Goal: Task Accomplishment & Management: Complete application form

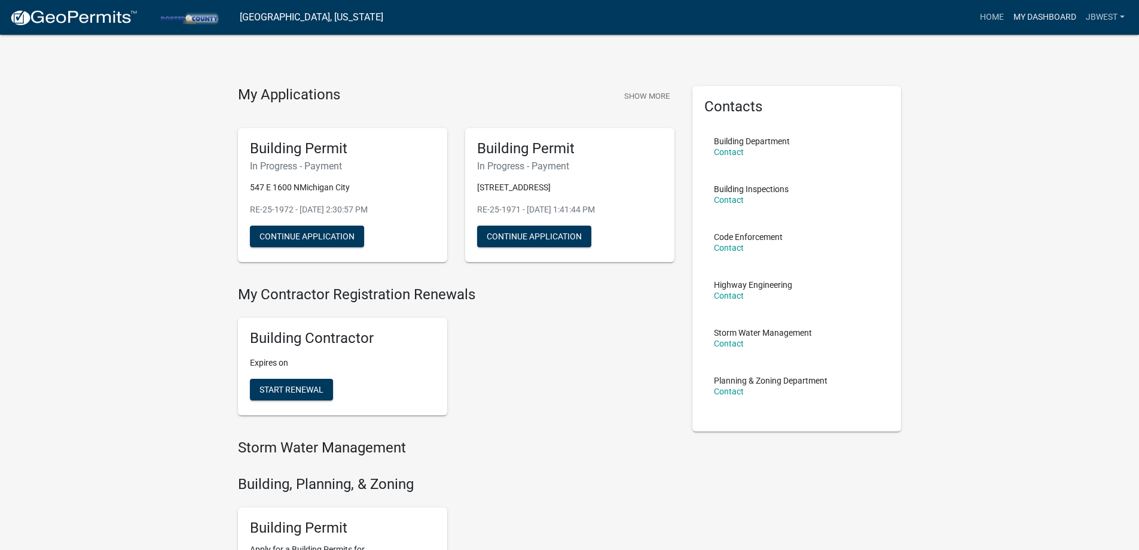
click at [1045, 17] on link "My Dashboard" at bounding box center [1045, 17] width 72 height 23
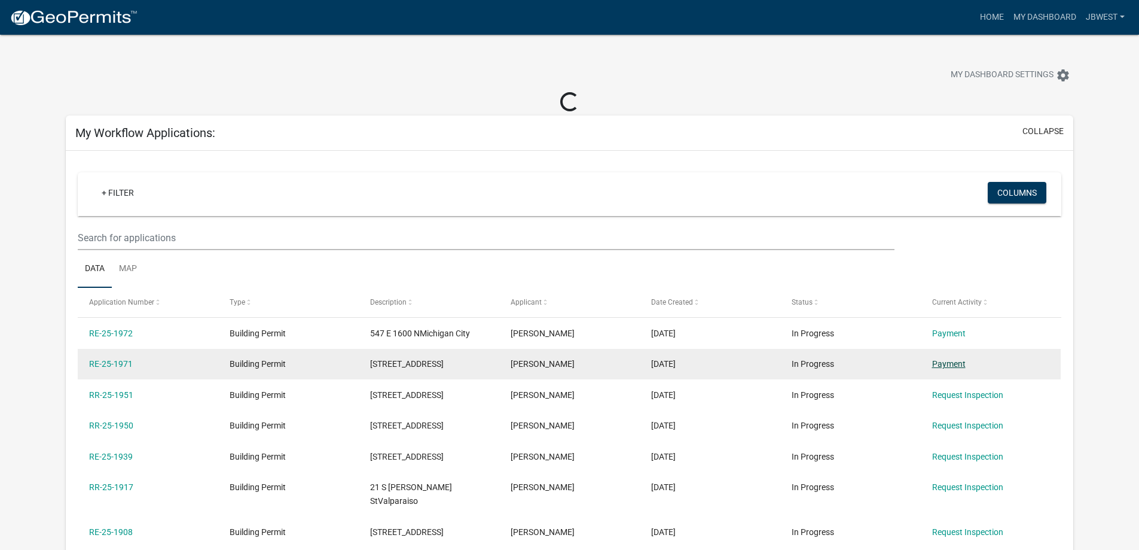
click at [940, 364] on link "Payment" at bounding box center [948, 364] width 33 height 10
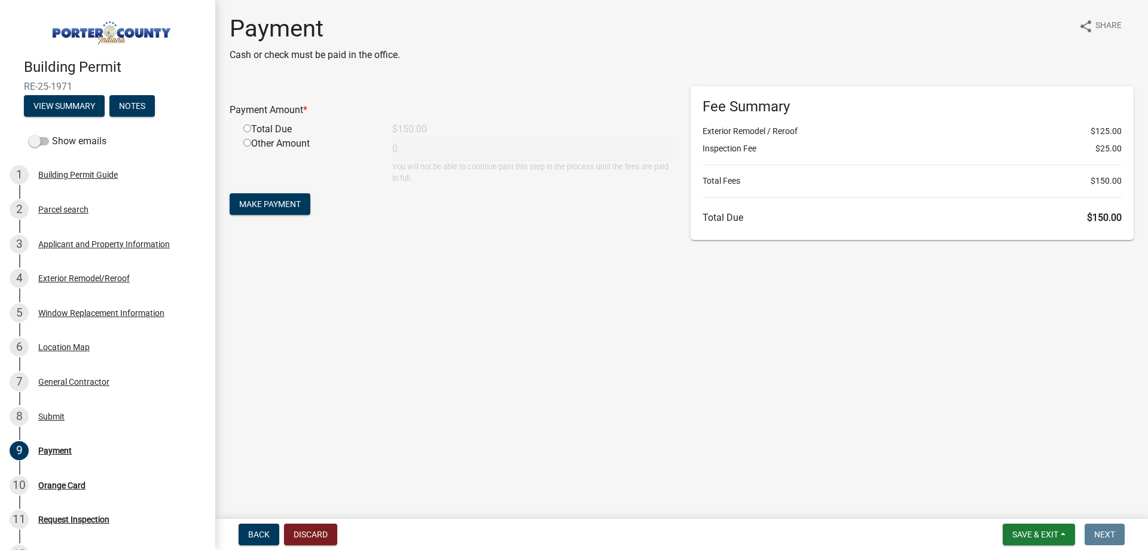
click at [246, 127] on input "radio" at bounding box center [247, 128] width 8 height 8
radio input "true"
type input "150"
click at [276, 200] on span "Make Payment" at bounding box center [270, 204] width 62 height 10
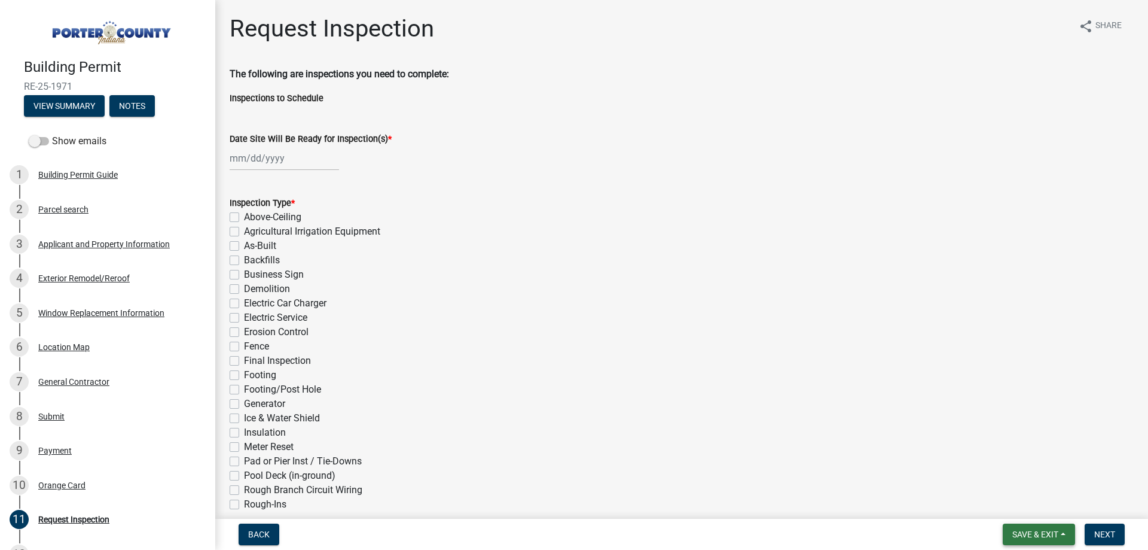
click at [1025, 534] on span "Save & Exit" at bounding box center [1035, 534] width 46 height 10
drag, startPoint x: 1010, startPoint y: 507, endPoint x: 963, endPoint y: 499, distance: 47.3
click at [1009, 506] on button "Save & Exit" at bounding box center [1027, 503] width 96 height 29
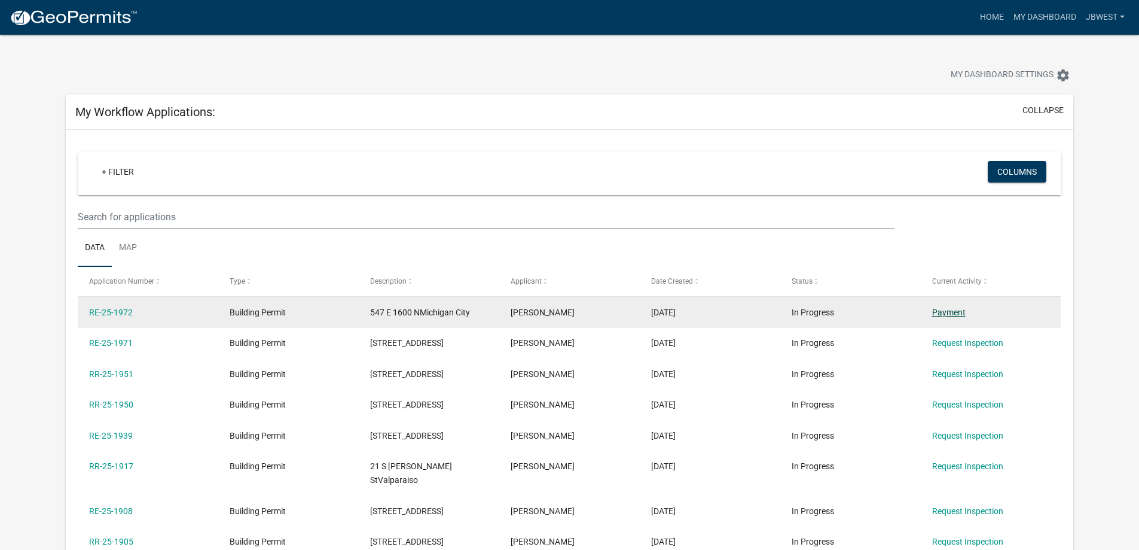
click at [946, 307] on link "Payment" at bounding box center [948, 312] width 33 height 10
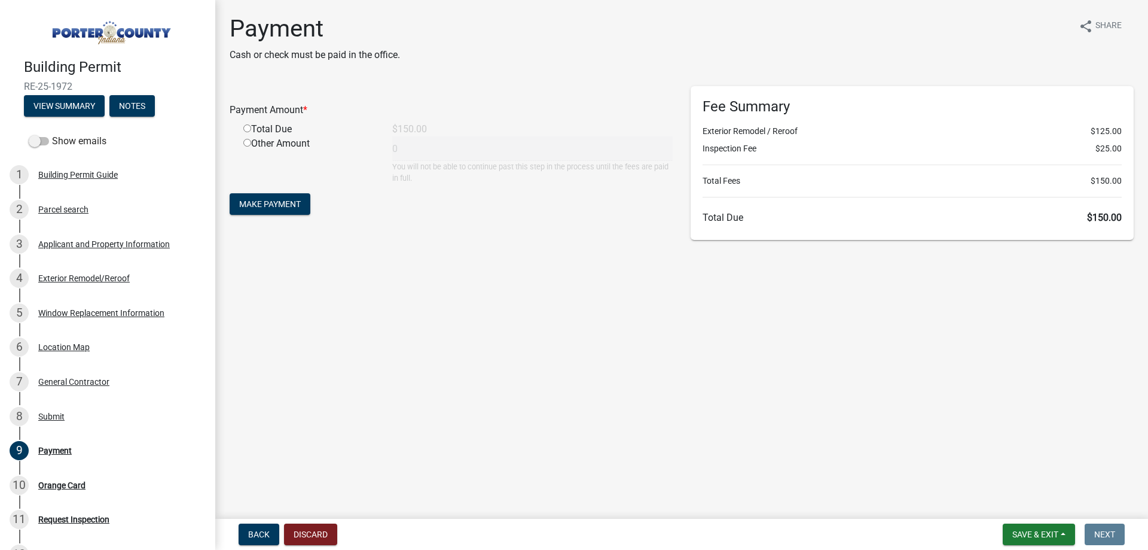
click at [245, 126] on input "radio" at bounding box center [247, 128] width 8 height 8
radio input "true"
type input "150"
click at [251, 193] on form "Payment Amount * Total Due $150.00 Other Amount 150 You will not be able to con…" at bounding box center [451, 152] width 443 height 132
click at [260, 200] on span "Make Payment" at bounding box center [270, 204] width 62 height 10
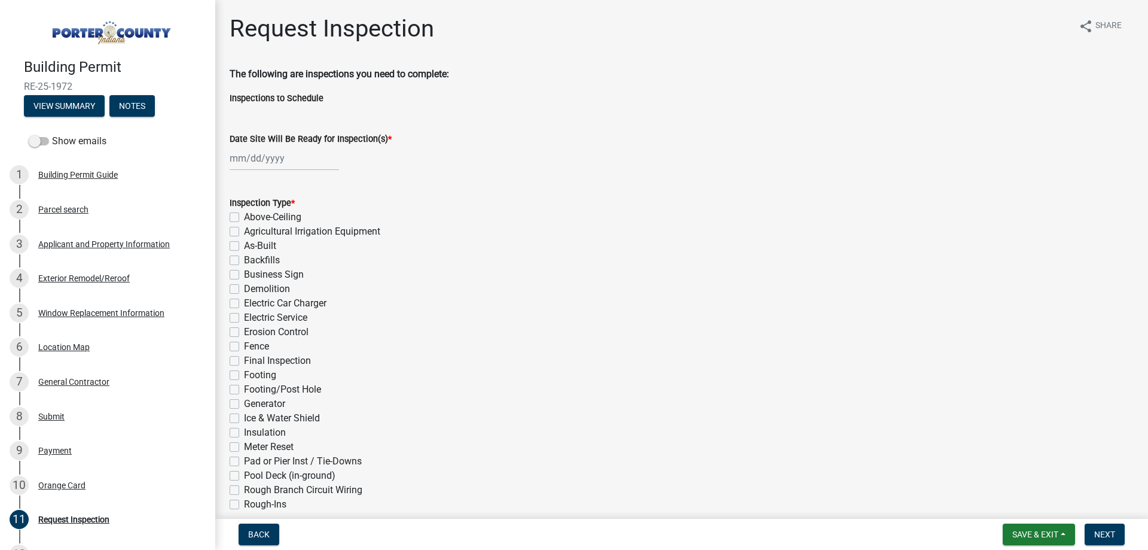
click at [1024, 546] on nav "Back Save & Exit Save Save & Exit Next" at bounding box center [681, 533] width 933 height 31
click at [1026, 543] on button "Save & Exit" at bounding box center [1039, 534] width 72 height 22
click at [1010, 514] on button "Save & Exit" at bounding box center [1027, 503] width 96 height 29
